Goal: Information Seeking & Learning: Learn about a topic

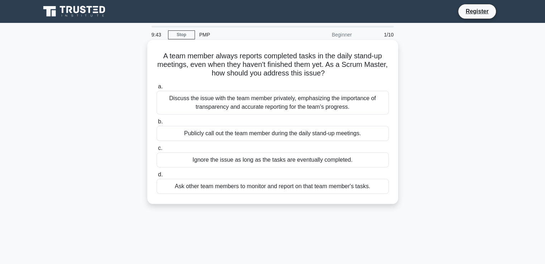
click at [166, 99] on div "Discuss the issue with the team member privately, emphasizing the importance of…" at bounding box center [273, 103] width 232 height 24
click at [157, 89] on input "a. Discuss the issue with the team member privately, emphasizing the importance…" at bounding box center [157, 87] width 0 height 5
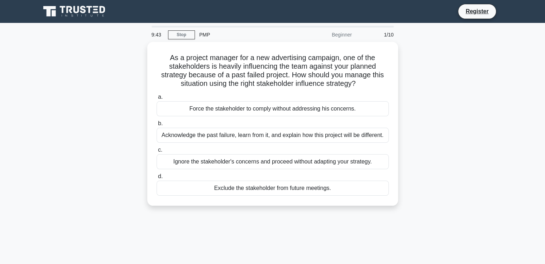
click at [166, 99] on label "a. Force the stakeholder to comply without addressing his concerns." at bounding box center [273, 105] width 232 height 24
click at [157, 99] on input "a. Force the stakeholder to comply without addressing his concerns." at bounding box center [157, 97] width 0 height 5
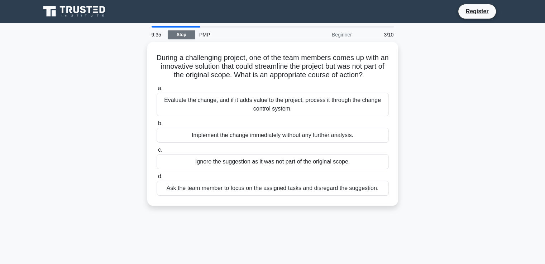
click at [181, 34] on link "Stop" at bounding box center [181, 34] width 27 height 9
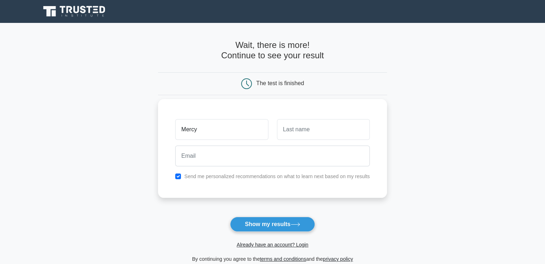
type input "Mercy"
click at [299, 128] on input "text" at bounding box center [323, 129] width 93 height 21
type input "Jerotich"
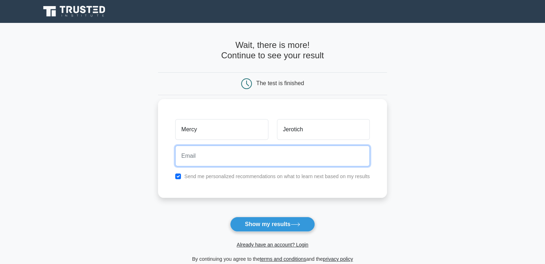
click at [231, 146] on input "email" at bounding box center [272, 156] width 195 height 21
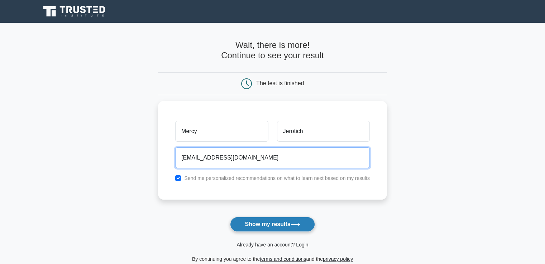
type input "mecyjerotich@gmail.com"
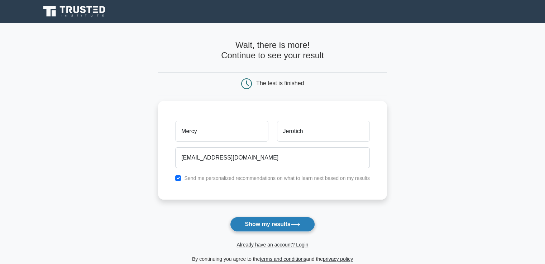
click at [286, 225] on button "Show my results" at bounding box center [272, 224] width 85 height 15
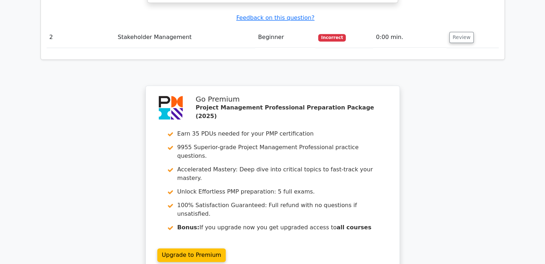
scroll to position [960, 0]
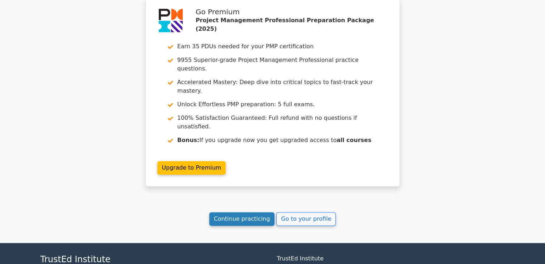
click at [256, 212] on link "Continue practicing" at bounding box center [242, 219] width 66 height 14
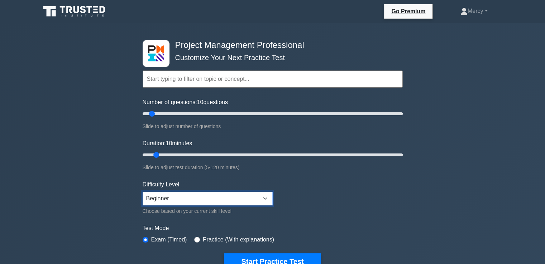
click at [261, 202] on select "Beginner Intermediate Expert" at bounding box center [208, 199] width 130 height 14
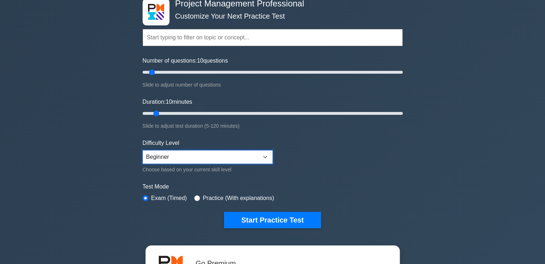
scroll to position [48, 0]
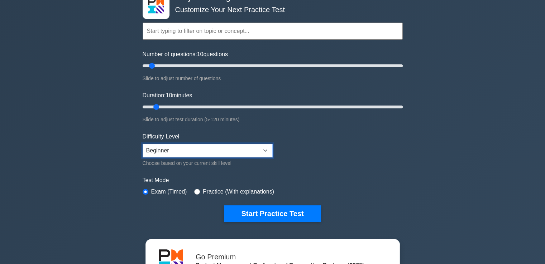
click at [265, 153] on select "Beginner Intermediate Expert" at bounding box center [208, 151] width 130 height 14
click at [143, 144] on select "Beginner Intermediate Expert" at bounding box center [208, 151] width 130 height 14
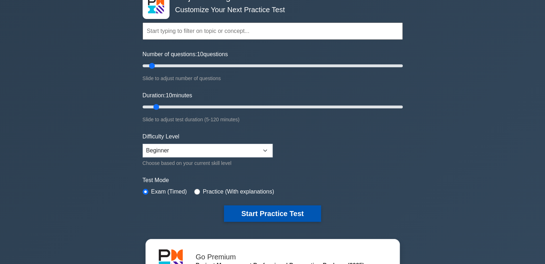
click at [278, 213] on button "Start Practice Test" at bounding box center [272, 214] width 97 height 16
